Goal: Information Seeking & Learning: Learn about a topic

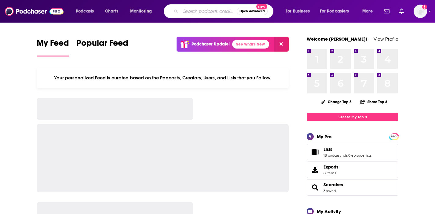
click at [182, 12] on input "Search podcasts, credits, & more..." at bounding box center [208, 11] width 56 height 10
type input "Parenting is a Joke podcast"
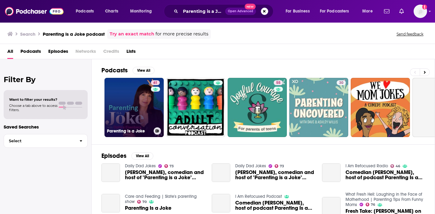
click at [142, 105] on link "61 Parenting is a Joke" at bounding box center [133, 107] width 59 height 59
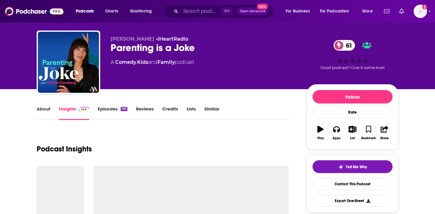
scroll to position [12, 0]
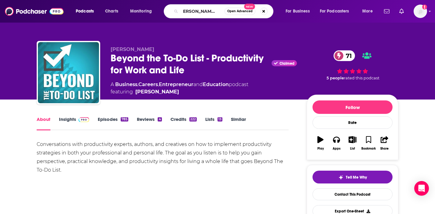
type input "[PERSON_NAME] podcast"
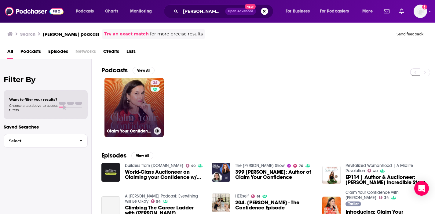
click at [150, 103] on link "34 Claim Your Confidence with [PERSON_NAME]" at bounding box center [133, 107] width 59 height 59
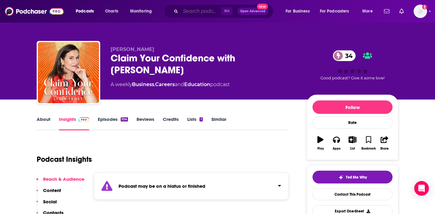
click at [191, 11] on input "Search podcasts, credits, & more..." at bounding box center [200, 11] width 41 height 10
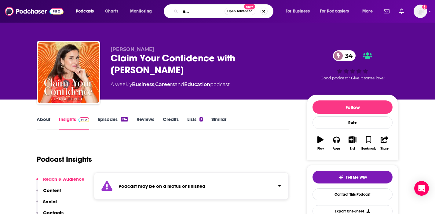
type input "How to Be Awesome At Your Job"
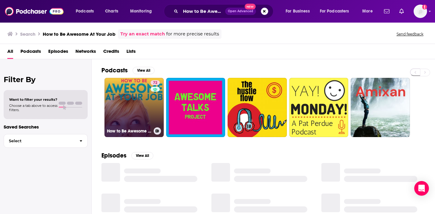
click at [123, 121] on link "72 How to Be Awesome at Your Job" at bounding box center [133, 107] width 59 height 59
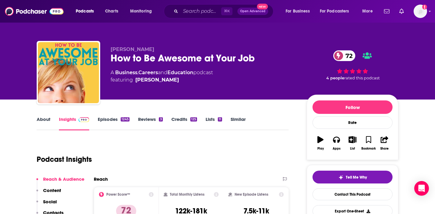
click at [40, 124] on link "About" at bounding box center [44, 123] width 14 height 14
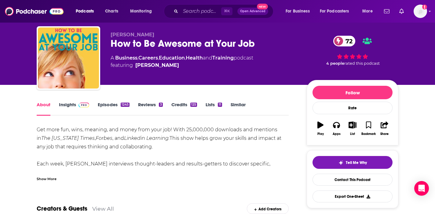
scroll to position [47, 0]
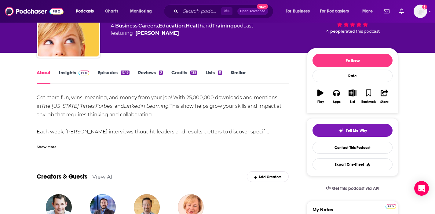
click at [54, 147] on div "Show More" at bounding box center [47, 146] width 20 height 6
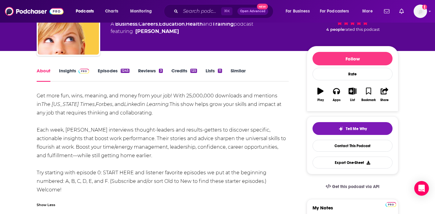
scroll to position [50, 0]
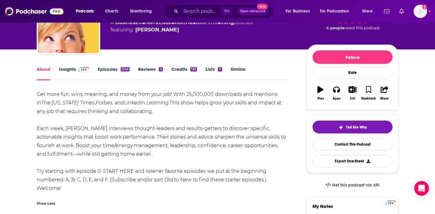
drag, startPoint x: 67, startPoint y: 187, endPoint x: 37, endPoint y: 95, distance: 96.9
click at [37, 95] on div "Get more fun, wins, meaning, and money from your job! With 25,000,000 downloads…" at bounding box center [163, 141] width 252 height 103
copy div "Get more fun, wins, meaning, and money from your job! With 25,000,000 downloads…"
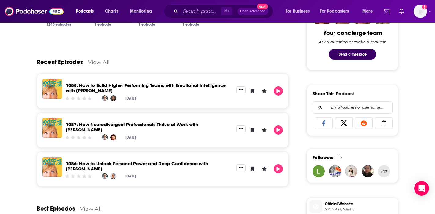
scroll to position [327, 0]
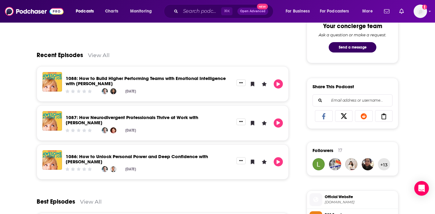
click at [200, 154] on link "1086: How to Unlock Personal Power and Deep Confidence with [PERSON_NAME]" at bounding box center [137, 158] width 142 height 11
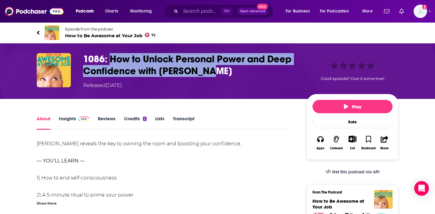
drag, startPoint x: 211, startPoint y: 70, endPoint x: 110, endPoint y: 59, distance: 101.6
click at [110, 59] on h1 "1086: How to Unlock Personal Power and Deep Confidence with [PERSON_NAME]" at bounding box center [190, 65] width 214 height 24
copy h1 "How to Unlock Personal Power and Deep Confidence with [PERSON_NAME]"
